Goal: Task Accomplishment & Management: Complete application form

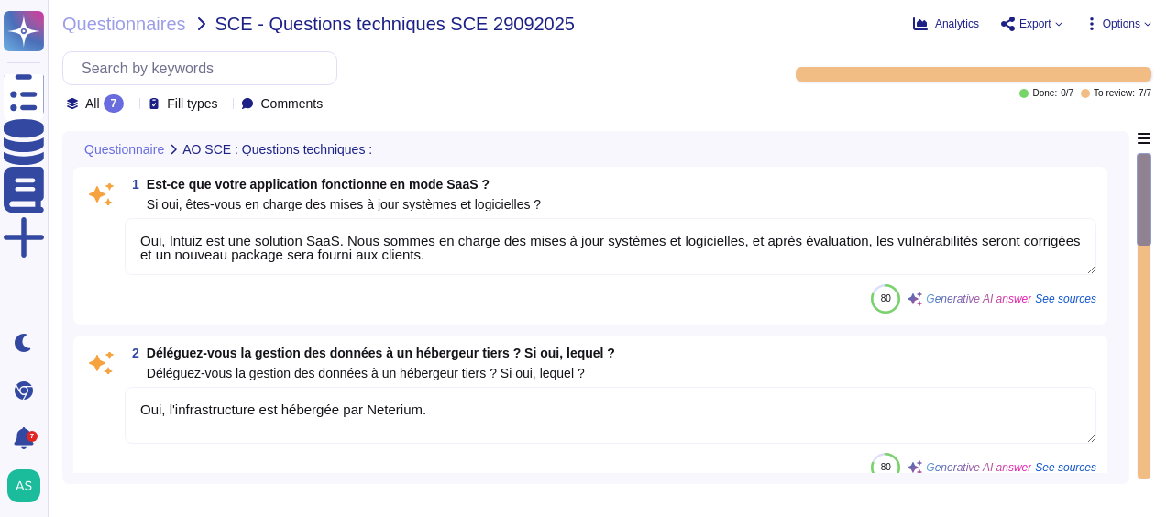
type textarea "Oui, Intuiz est une solution SaaS. Nous sommes en charge des mises à jour systè…"
type textarea "Oui, l'infrastructure est hébergée par Neterium."
type textarea "Les données seront stockées sur des serveurs AWS dans la région de [GEOGRAPHIC_…"
type textarea "Oui, vos données seront sauvegardées. Conformément à la politique de sauvegarde…"
type textarea "Oui, Altares est conforme au RGPD. Nous garantissons la protection des données …"
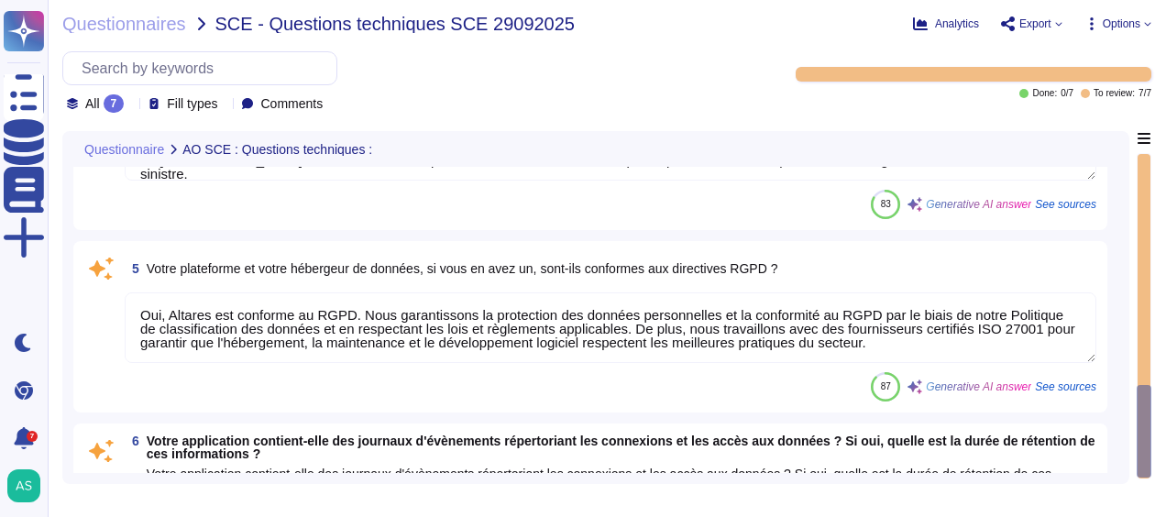
type textarea "Oui, notre application contient des journaux d'événements. Les journaux sont st…"
type textarea "API authentifiée"
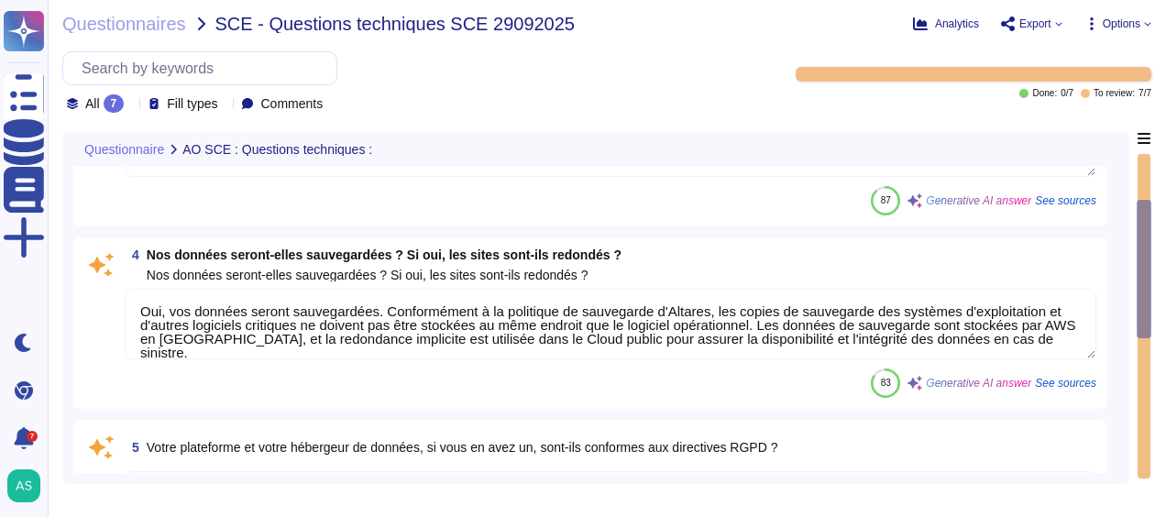
type textarea "Oui, Intuiz est une solution SaaS. Nous sommes en charge des mises à jour systè…"
type textarea "Oui, l'infrastructure est hébergée par Neterium."
type textarea "Les données seront stockées sur des serveurs AWS dans la région de [GEOGRAPHIC_…"
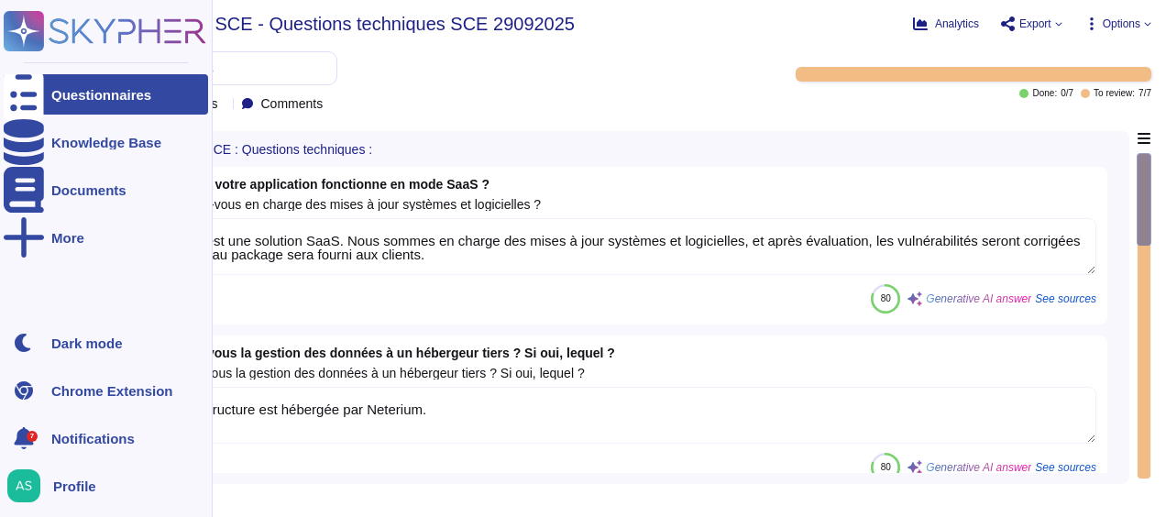
click at [27, 26] on rect at bounding box center [24, 31] width 40 height 40
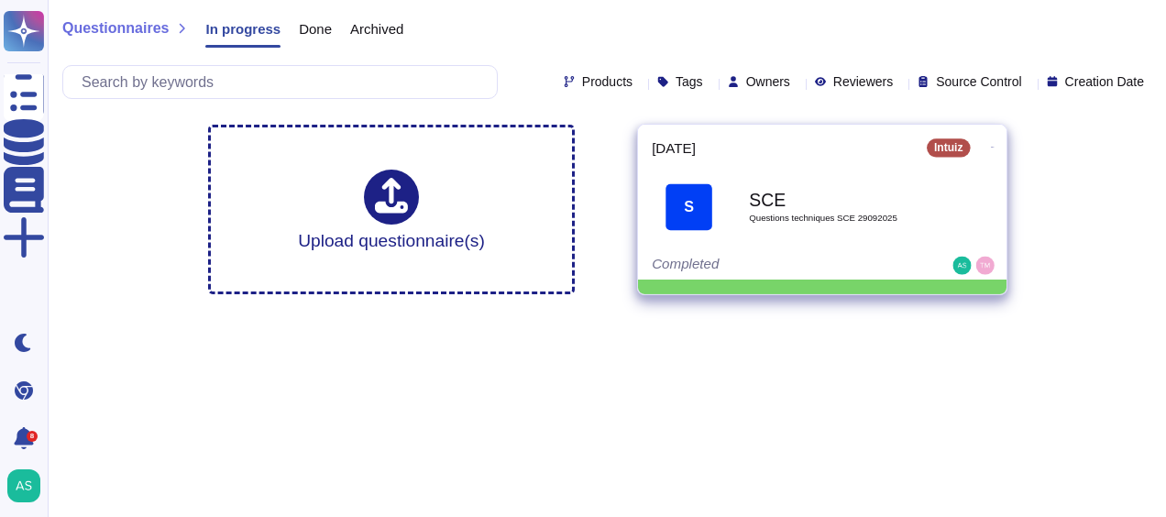
click at [783, 229] on div "SCE Questions techniques SCE 29092025" at bounding box center [841, 207] width 185 height 74
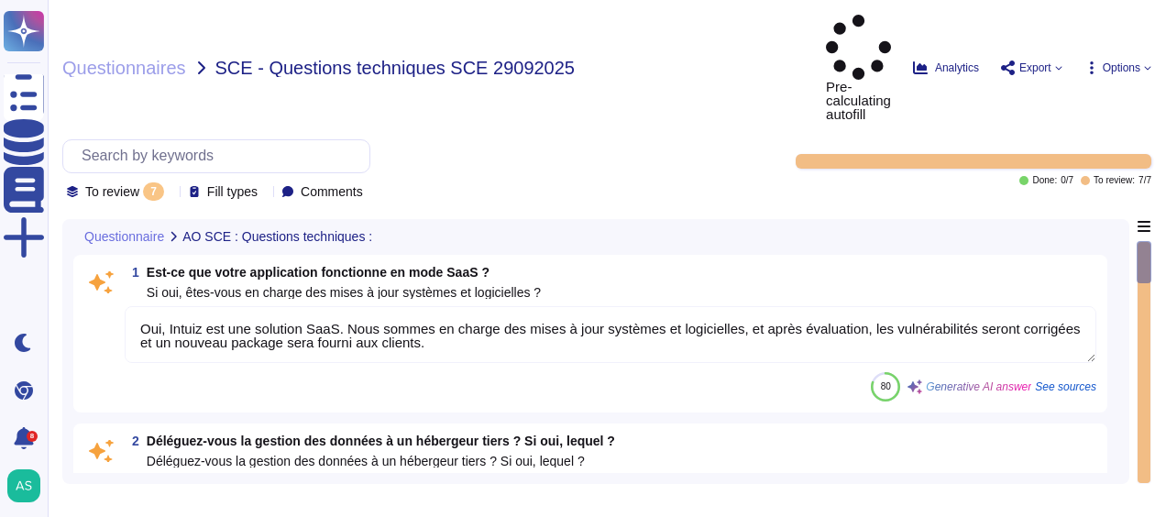
type textarea "Oui, Intuiz est une solution SaaS. Nous sommes en charge des mises à jour systè…"
type textarea "Oui, l'infrastructure est hébergée par Neterium."
type textarea "Les données seront stockées sur des serveurs AWS dans la région de [GEOGRAPHIC_…"
type textarea "Oui, vos données seront sauvegardées. Conformément à la politique de sauvegarde…"
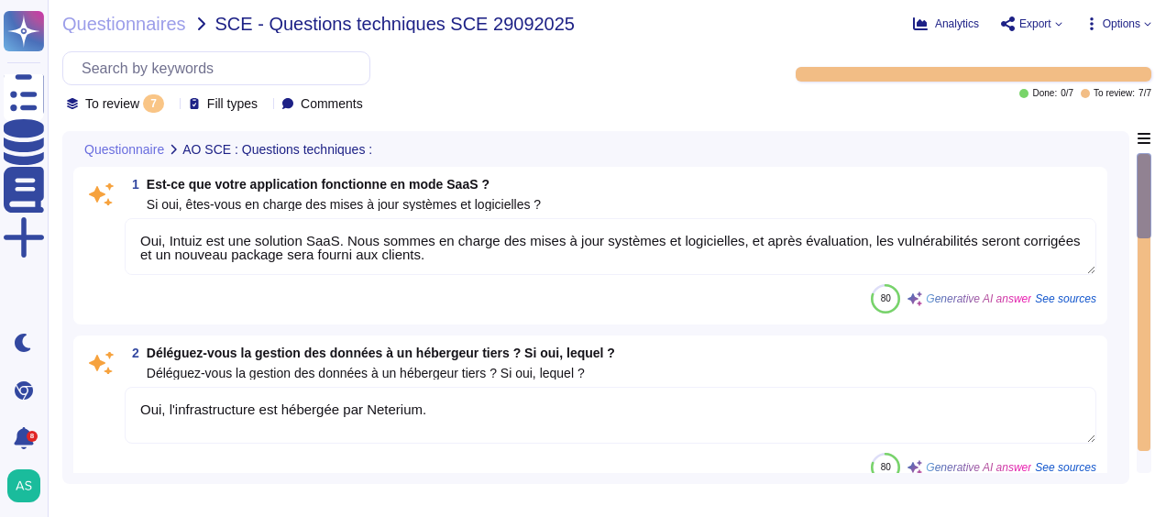
type textarea "Oui, Altares est conforme au RGPD. Nous garantissons la protection des données …"
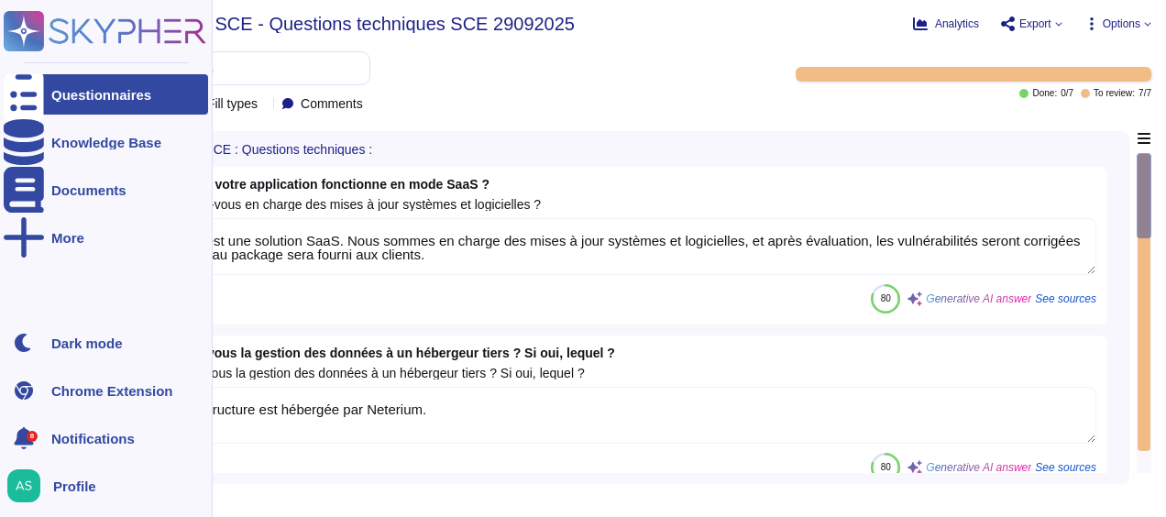
click at [28, 25] on rect at bounding box center [24, 31] width 40 height 40
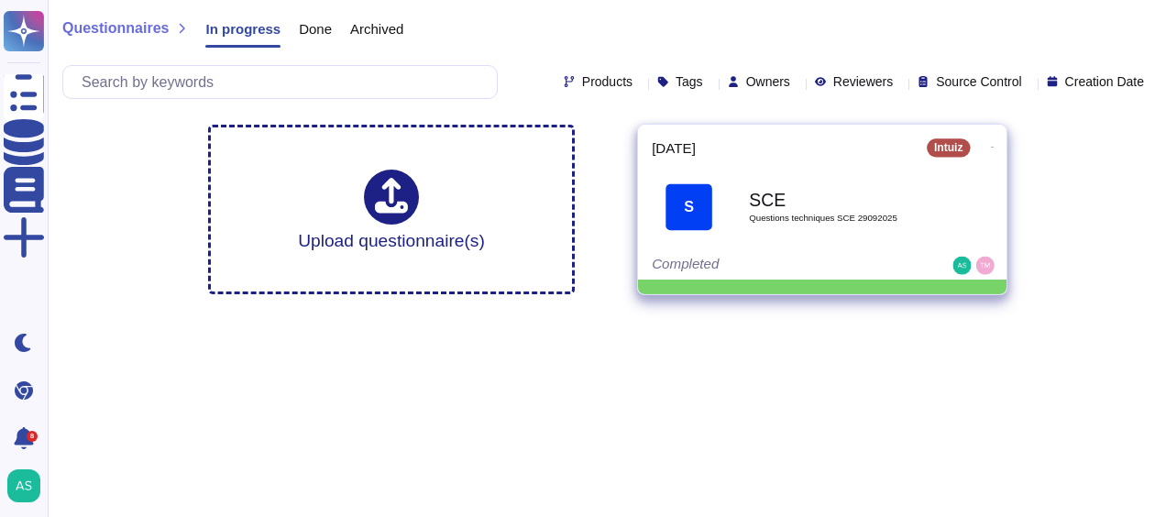
click at [991, 145] on icon at bounding box center [993, 147] width 4 height 5
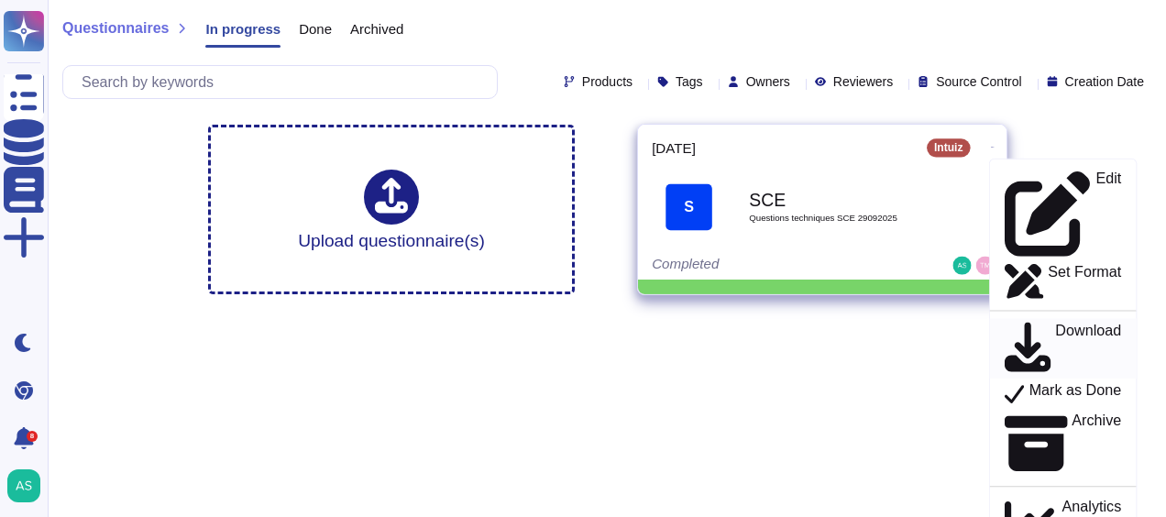
click at [1055, 323] on p "Download" at bounding box center [1088, 349] width 66 height 52
